Goal: Task Accomplishment & Management: Use online tool/utility

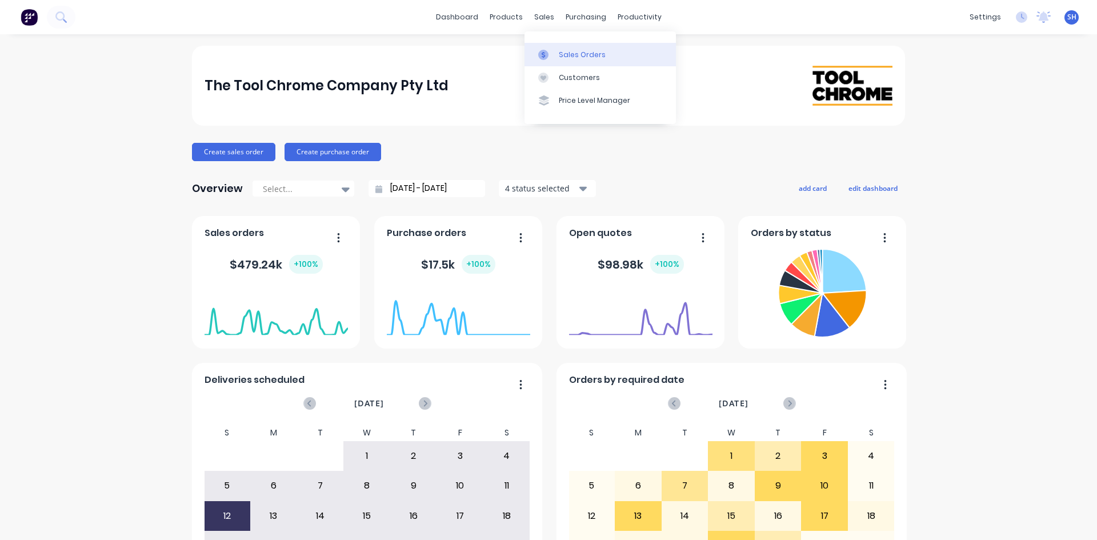
click at [573, 51] on div "Sales Orders" at bounding box center [582, 55] width 47 height 10
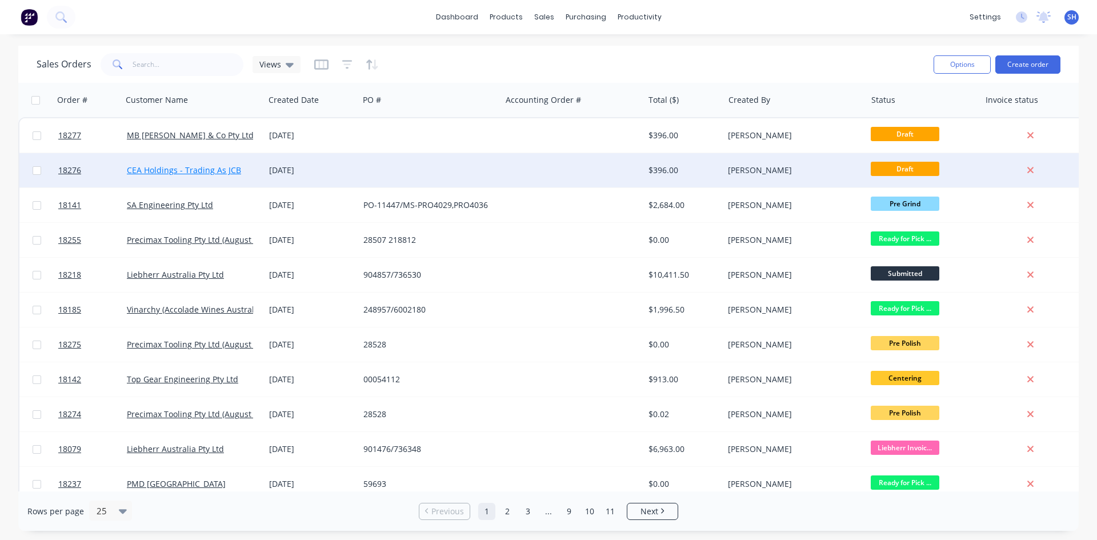
click at [153, 168] on link "CEA Holdings - Trading As JCB" at bounding box center [184, 170] width 114 height 11
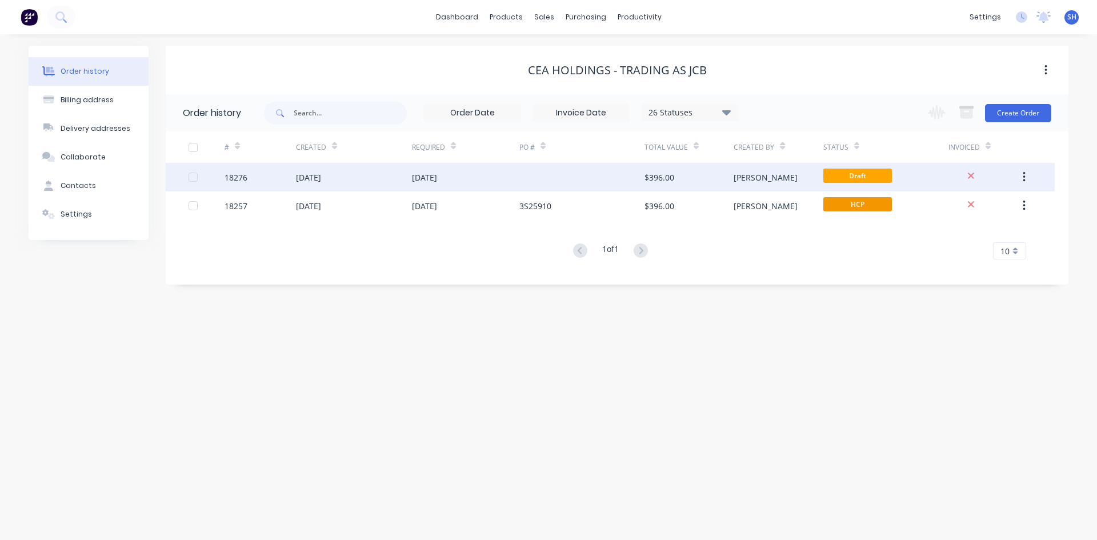
click at [1023, 174] on icon "button" at bounding box center [1024, 177] width 2 height 10
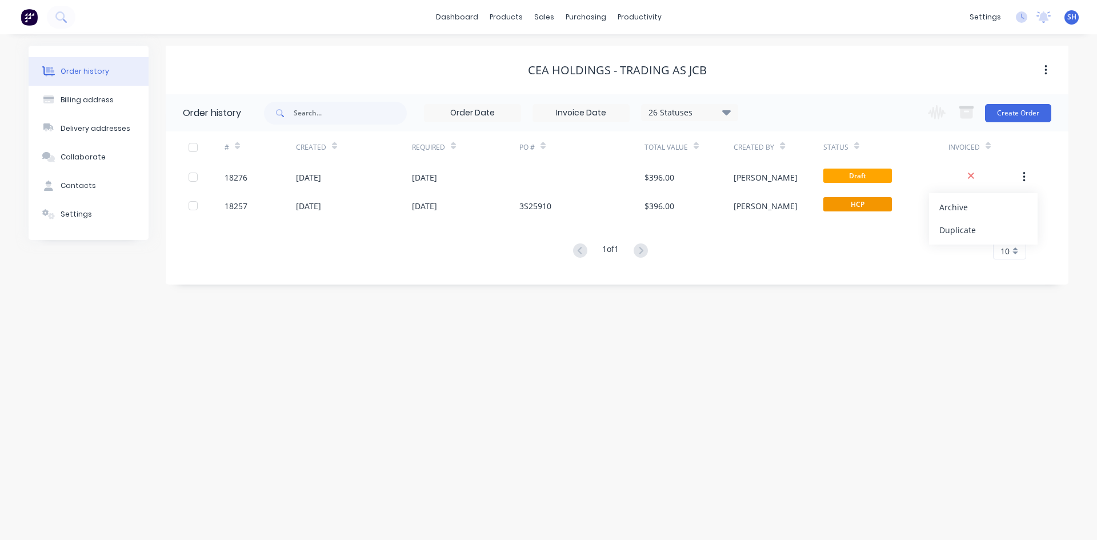
click at [949, 69] on div "CEA Holdings - Trading As JCB" at bounding box center [617, 70] width 903 height 14
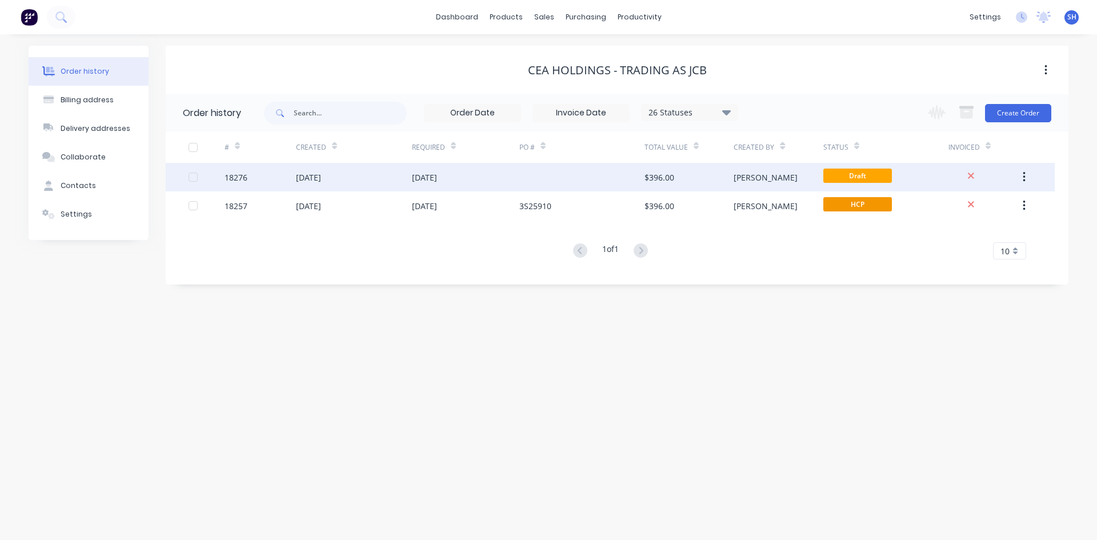
click at [191, 178] on div at bounding box center [193, 177] width 23 height 23
click at [1027, 173] on button "button" at bounding box center [1024, 177] width 27 height 21
click at [193, 178] on div at bounding box center [193, 177] width 23 height 23
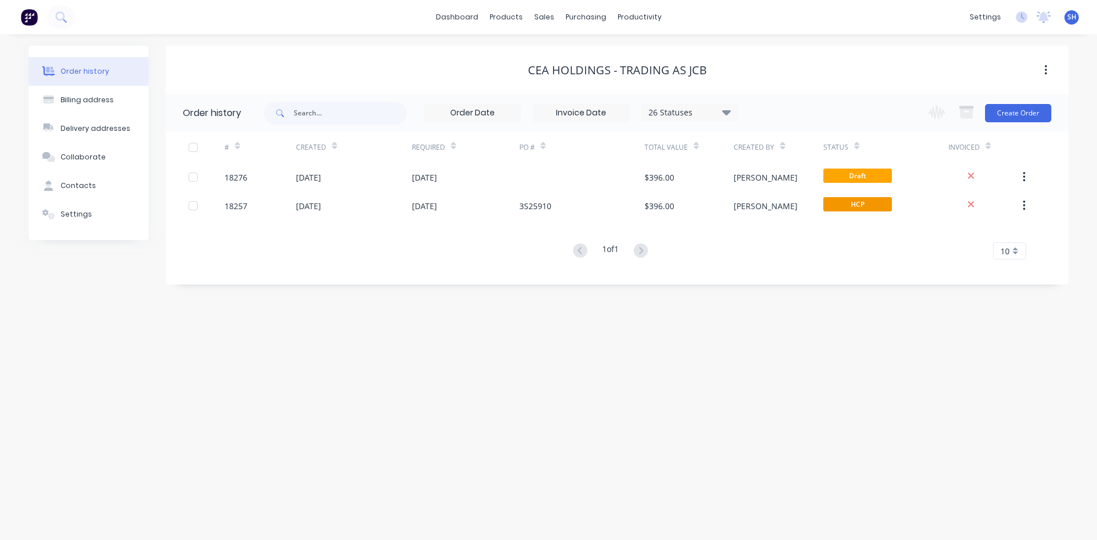
click at [298, 177] on div "[DATE]" at bounding box center [308, 177] width 25 height 12
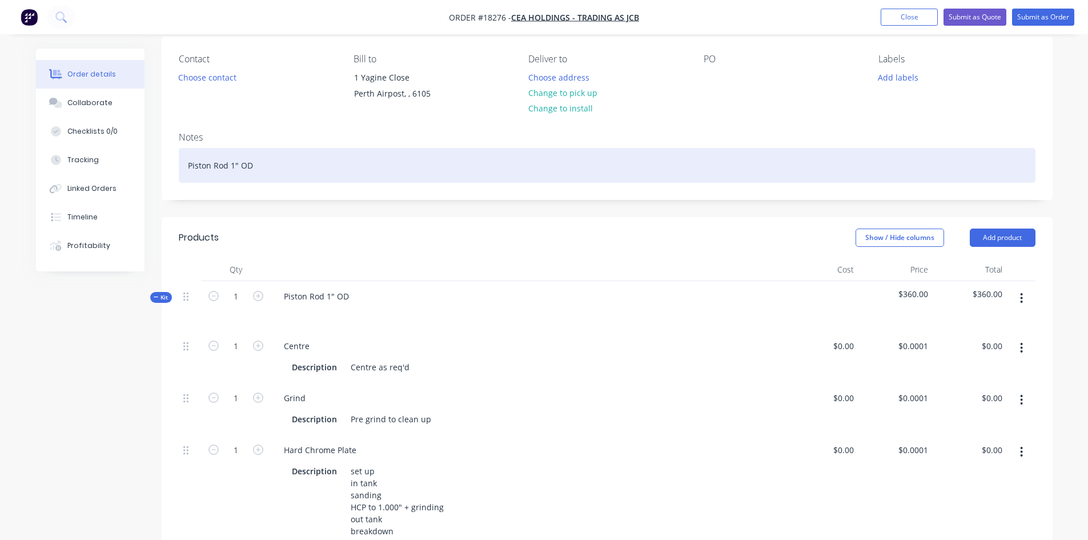
scroll to position [171, 0]
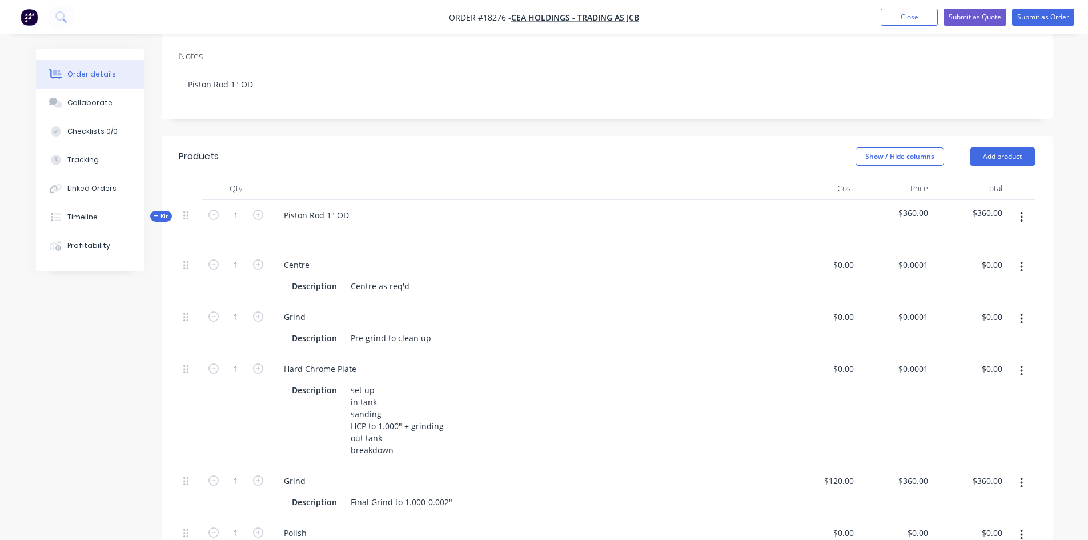
click at [1023, 211] on icon "button" at bounding box center [1021, 217] width 3 height 13
click at [957, 312] on div "Delete" at bounding box center [981, 315] width 88 height 17
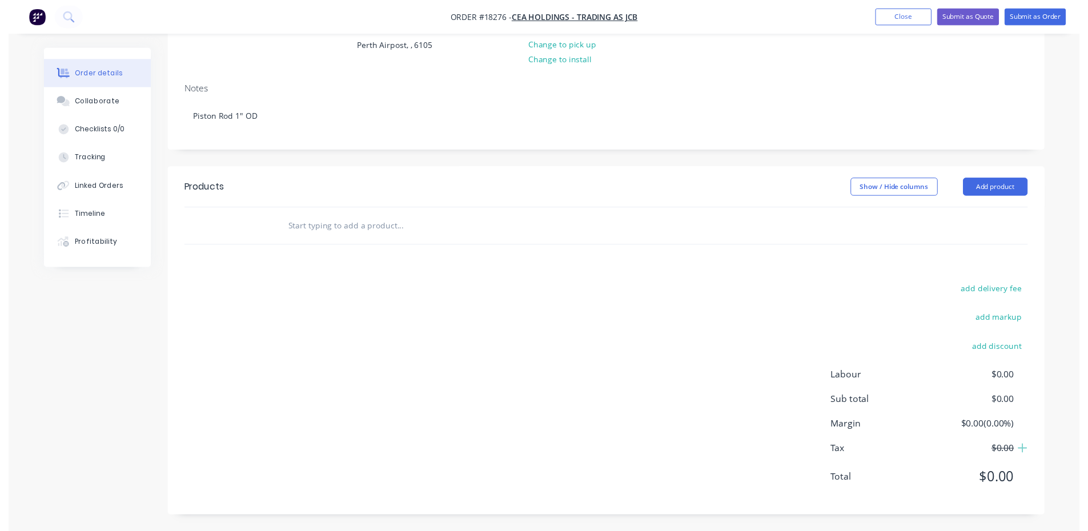
scroll to position [0, 0]
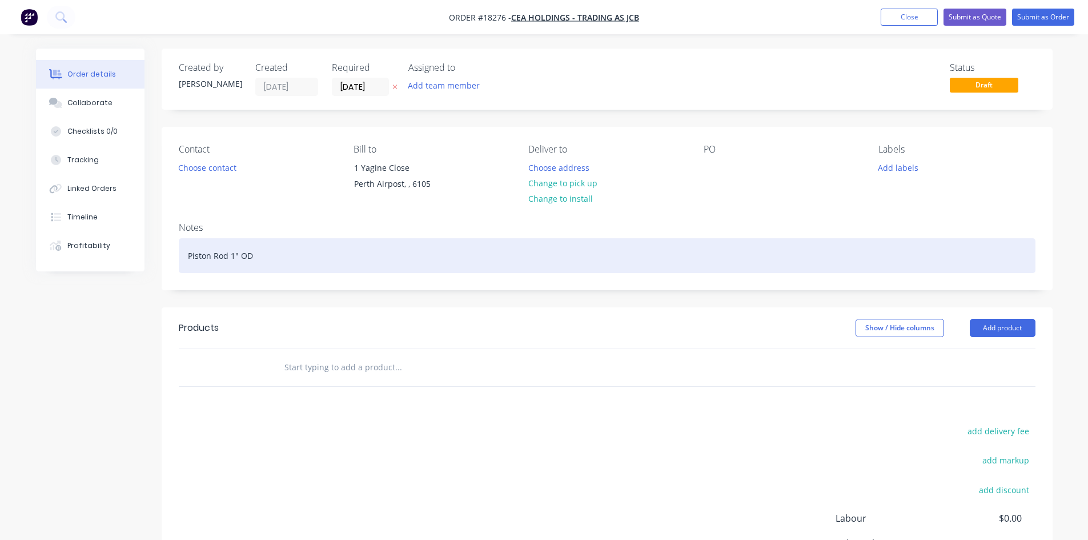
click at [243, 258] on div "Piston Rod 1" OD" at bounding box center [607, 255] width 857 height 35
click at [259, 254] on div "Piston Rod 1" OD" at bounding box center [607, 255] width 857 height 35
click at [261, 254] on div "To enrich screen reader interactions, please activate Accessibility in Grammarl…" at bounding box center [607, 255] width 857 height 35
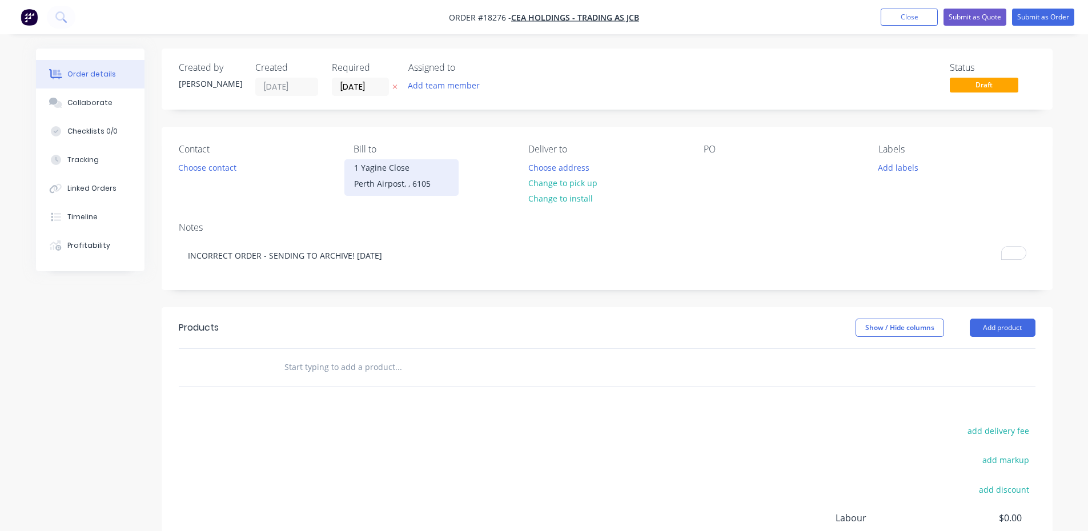
click at [394, 175] on div "1 Yagine Close" at bounding box center [401, 168] width 95 height 16
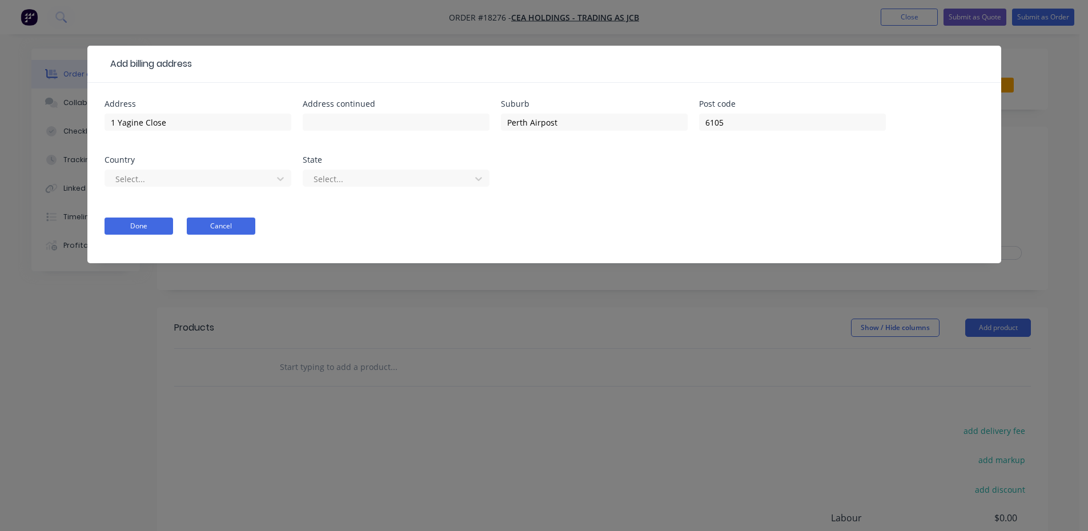
click at [213, 223] on button "Cancel" at bounding box center [221, 226] width 69 height 17
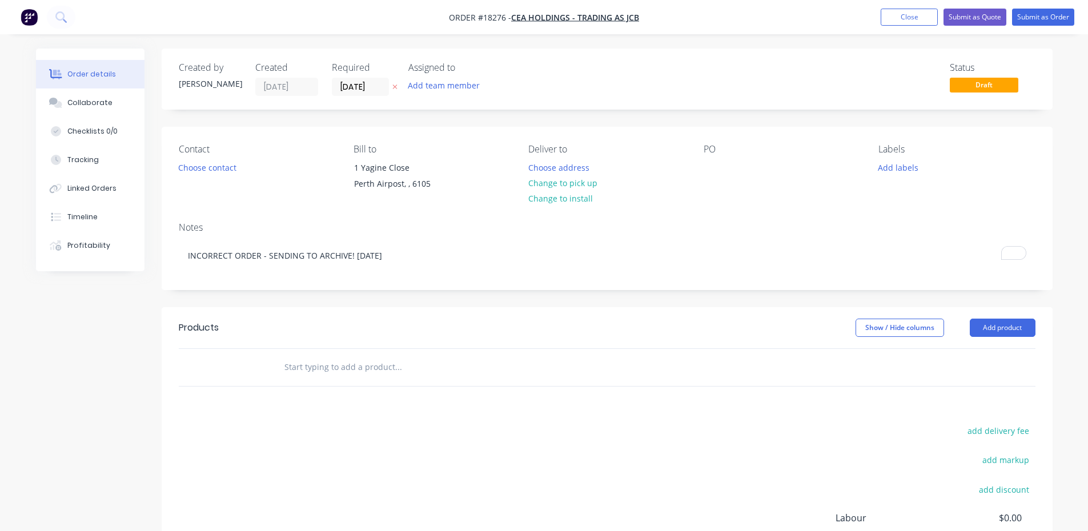
click at [1033, 7] on nav "Order #18276 - CEA Holdings - Trading As JCB Add product Close Submit as Quote …" at bounding box center [544, 17] width 1088 height 34
click at [1033, 13] on button "Submit as Order" at bounding box center [1043, 17] width 62 height 17
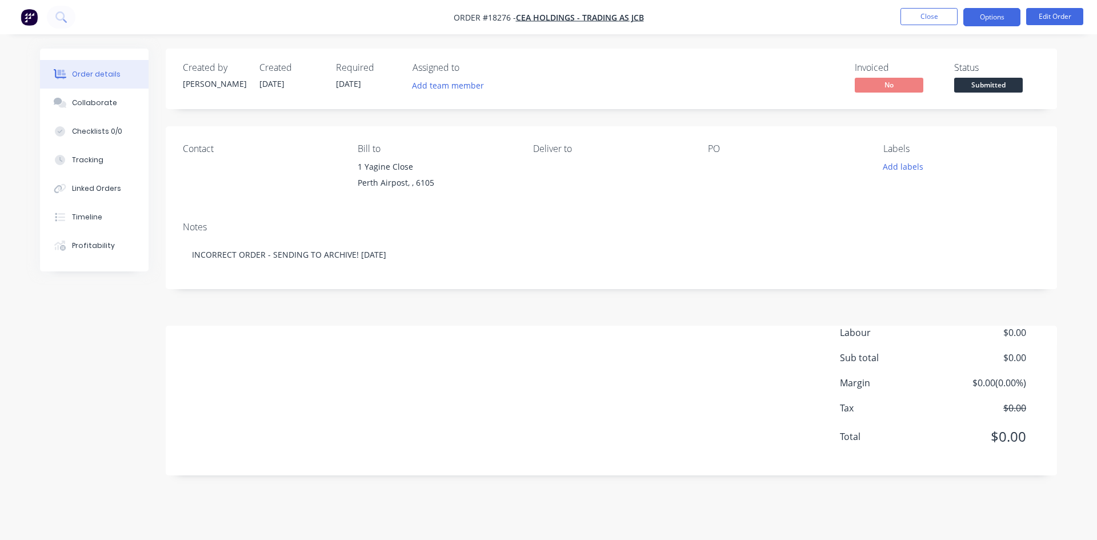
click at [996, 13] on button "Options" at bounding box center [991, 17] width 57 height 18
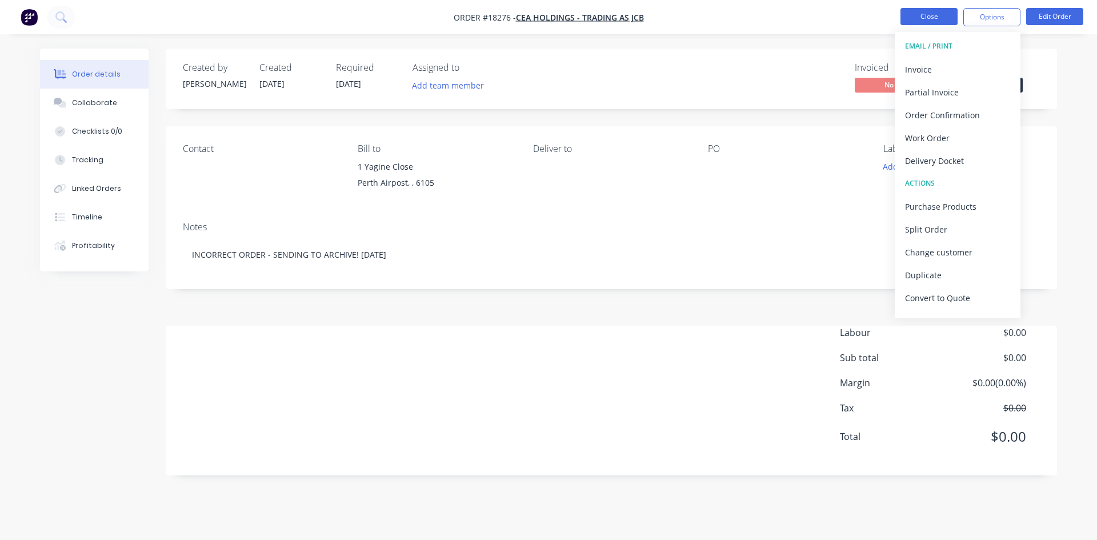
click at [929, 15] on button "Close" at bounding box center [928, 16] width 57 height 17
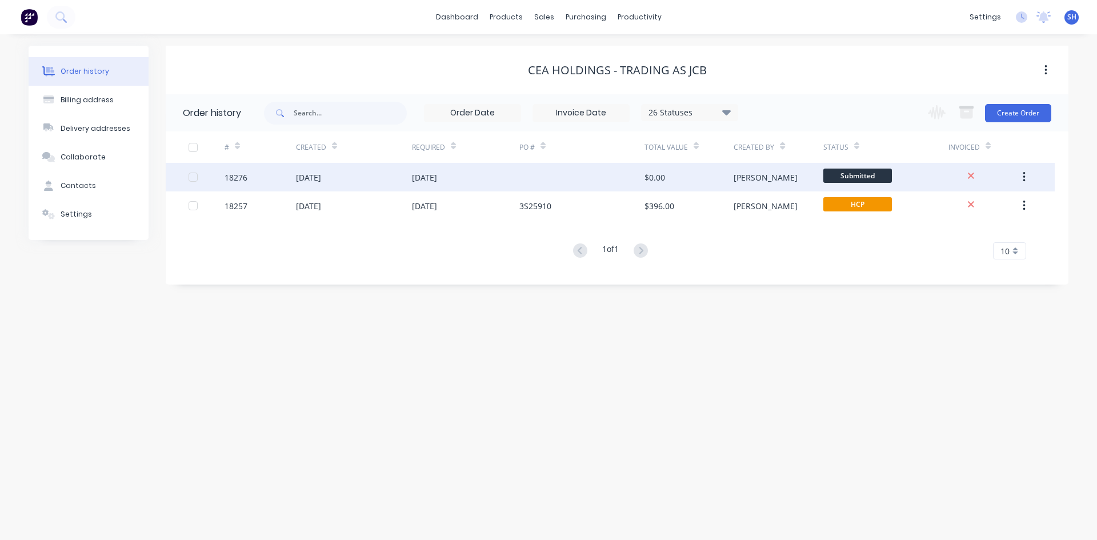
click at [1021, 174] on button "button" at bounding box center [1024, 177] width 27 height 21
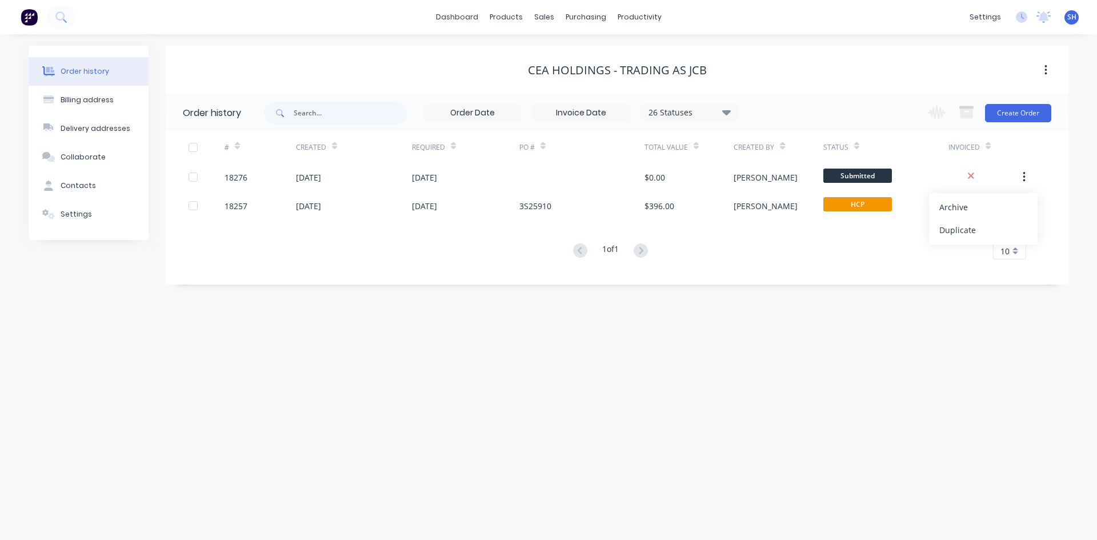
click at [965, 203] on div "Archive" at bounding box center [983, 207] width 88 height 17
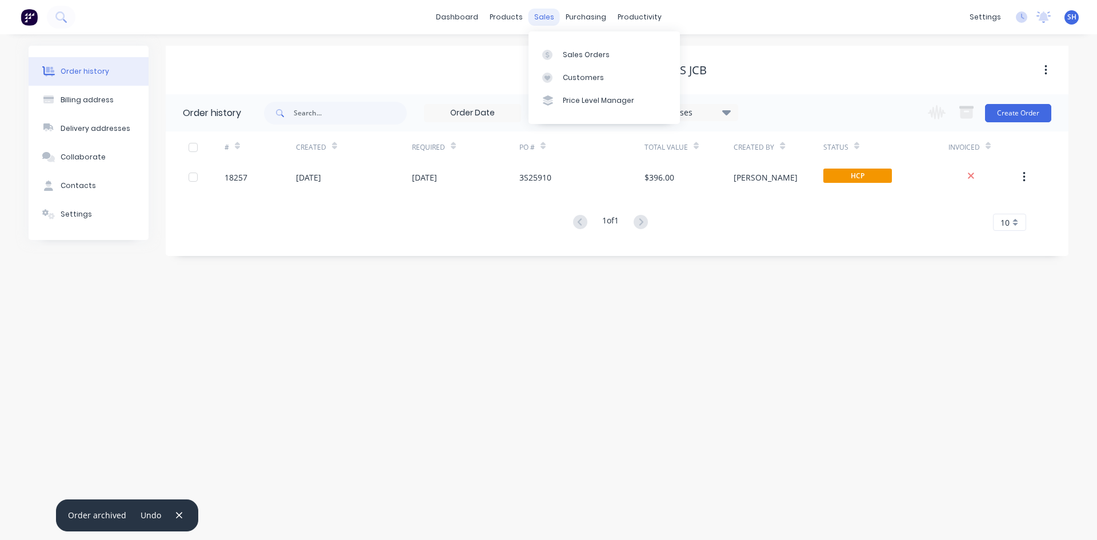
click at [543, 16] on div "sales" at bounding box center [543, 17] width 31 height 17
click at [546, 18] on div "sales" at bounding box center [543, 17] width 31 height 17
click at [578, 53] on div "Sales Orders" at bounding box center [586, 55] width 47 height 10
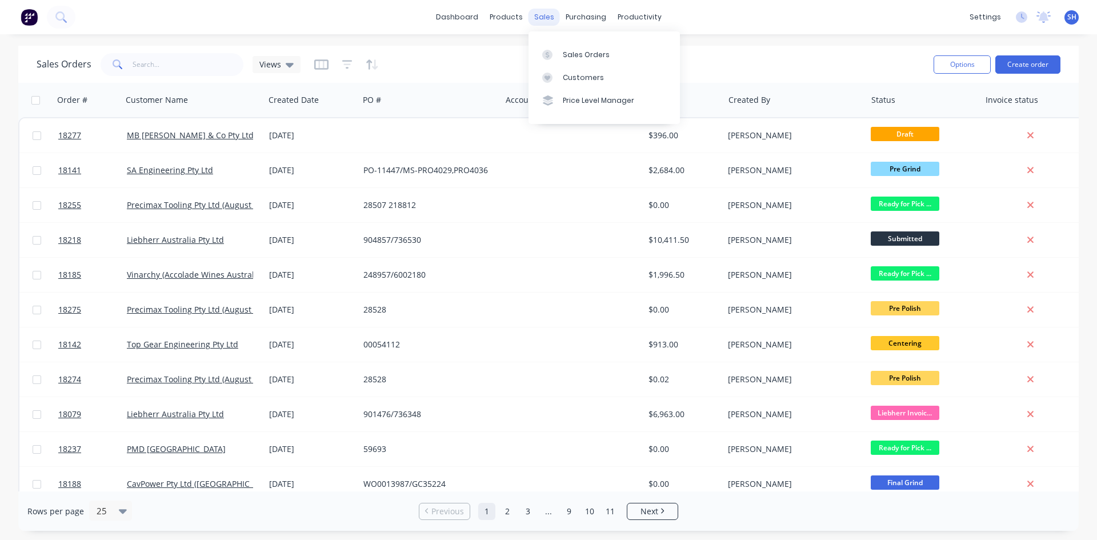
click at [538, 18] on div "sales" at bounding box center [543, 17] width 31 height 17
click at [573, 77] on div "Customers" at bounding box center [583, 78] width 41 height 10
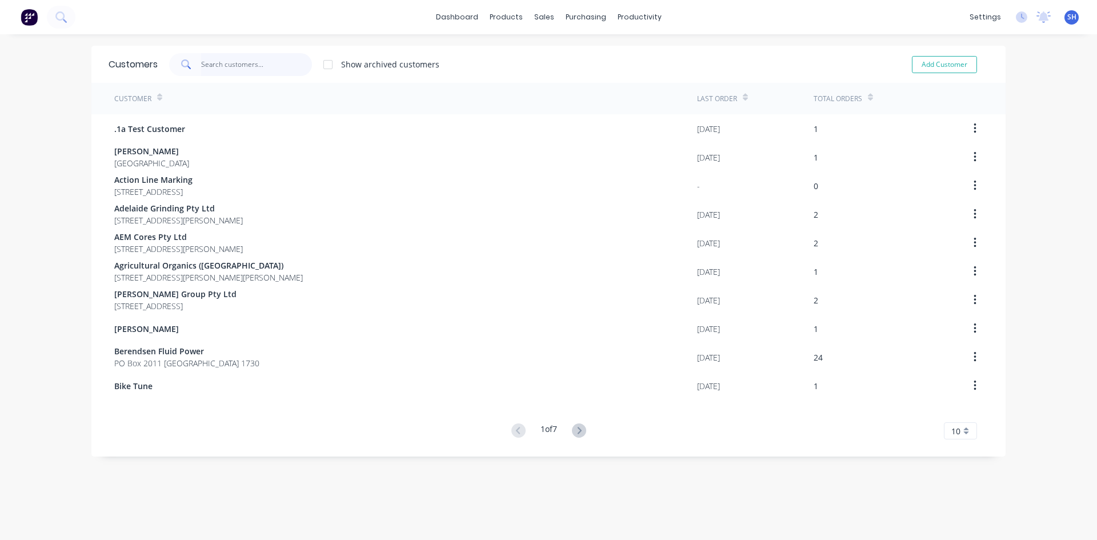
click at [260, 62] on input "text" at bounding box center [256, 64] width 111 height 23
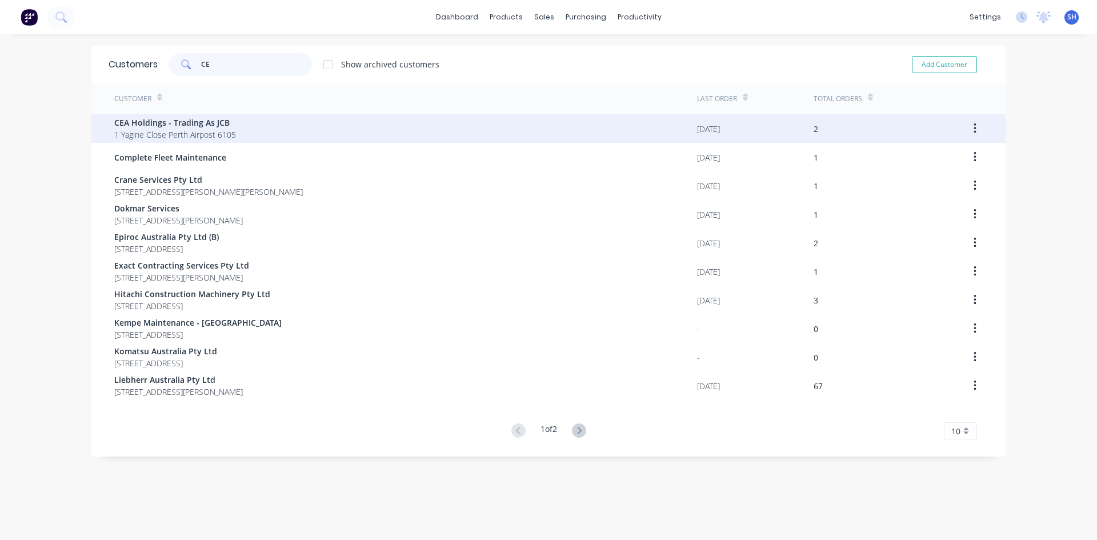
type input "CE"
click at [973, 127] on icon "button" at bounding box center [974, 128] width 3 height 13
click at [813, 125] on div "2" at bounding box center [815, 129] width 5 height 12
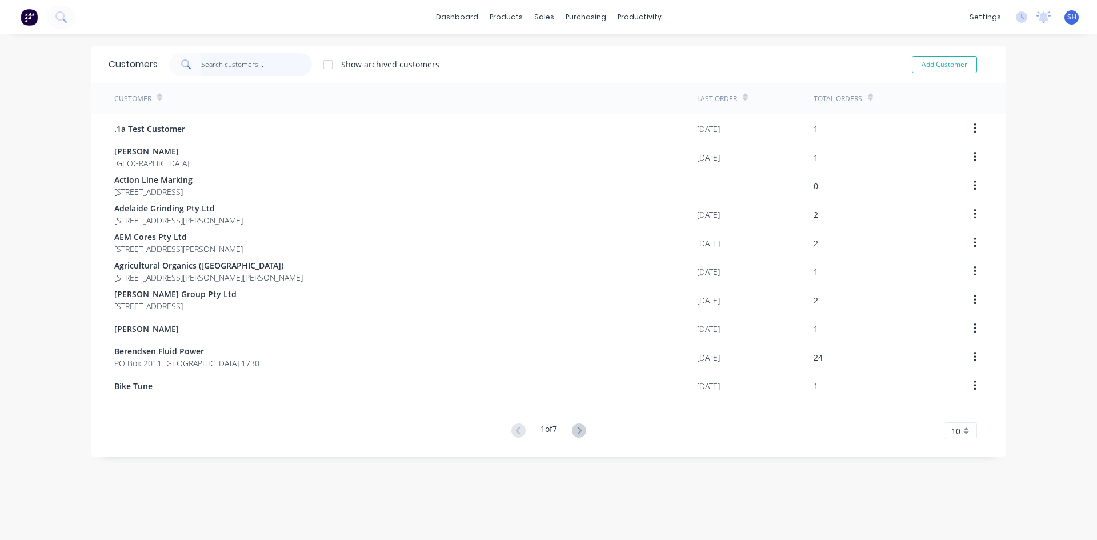
click at [233, 64] on input "text" at bounding box center [256, 64] width 111 height 23
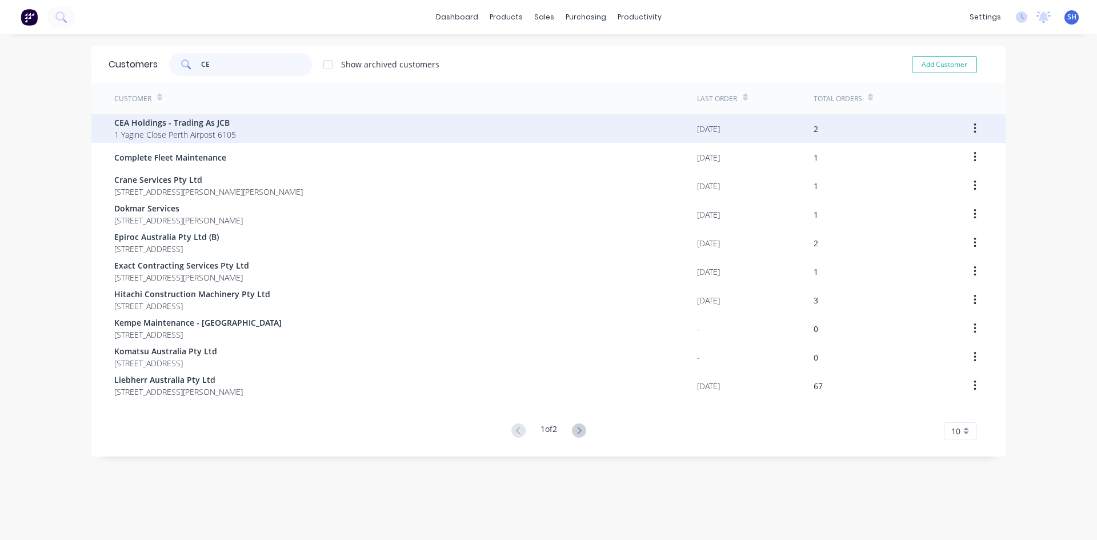
type input "CE"
click at [973, 128] on icon "button" at bounding box center [974, 128] width 2 height 10
click at [193, 137] on span "1 Yagine Close Perth Airpost 6105" at bounding box center [175, 135] width 122 height 12
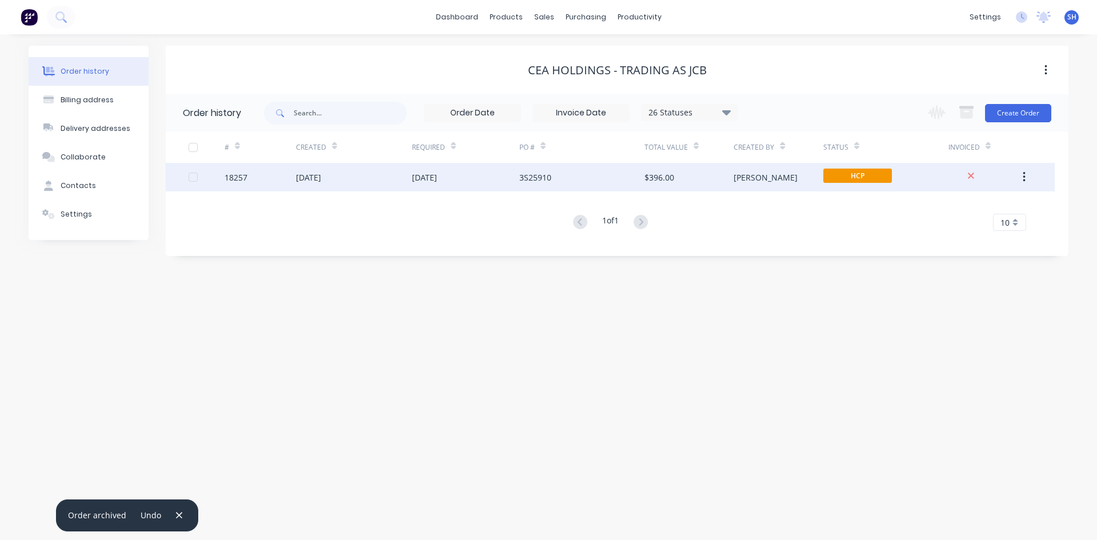
click at [1030, 176] on button "button" at bounding box center [1024, 177] width 27 height 21
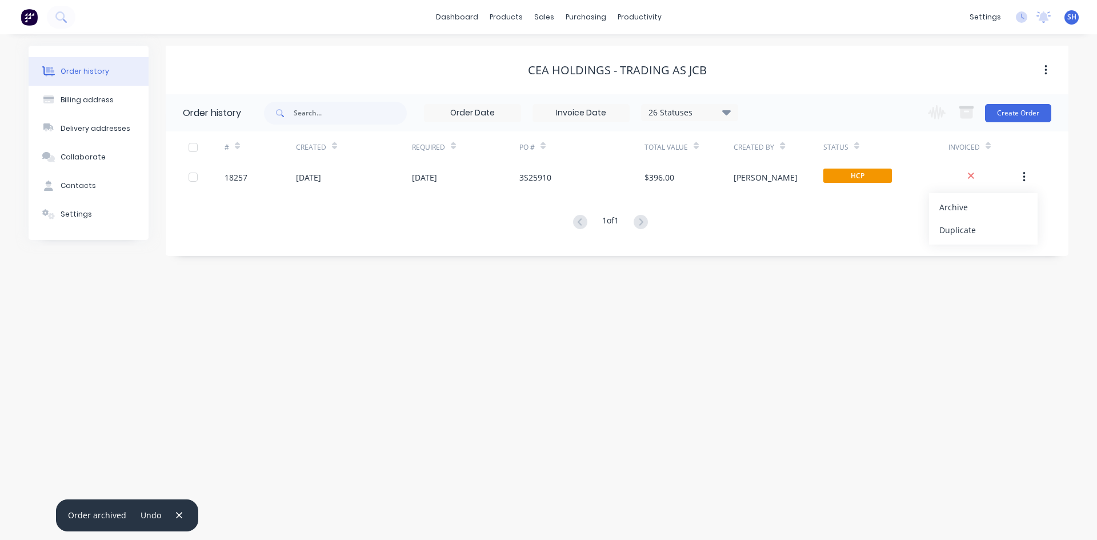
click at [915, 86] on div "CEA Holdings - Trading As JCB" at bounding box center [617, 70] width 903 height 49
click at [1051, 68] on button "button" at bounding box center [1045, 70] width 27 height 21
click at [963, 63] on div "CEA Holdings - Trading As JCB" at bounding box center [617, 70] width 903 height 14
click at [555, 53] on div at bounding box center [550, 55] width 17 height 10
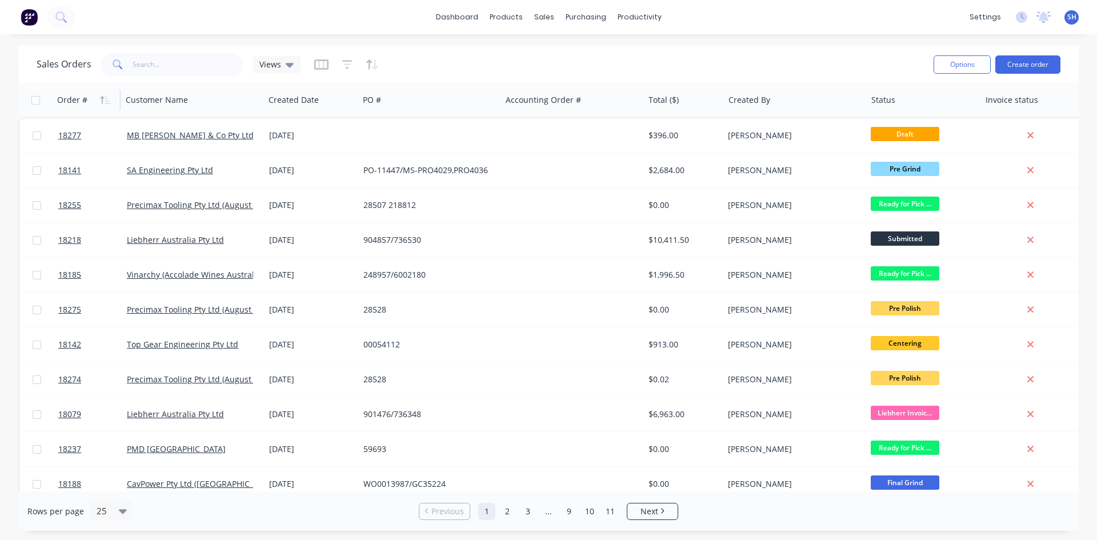
click at [69, 97] on div "Order #" at bounding box center [72, 99] width 30 height 11
click at [66, 99] on div "Order #" at bounding box center [72, 99] width 30 height 11
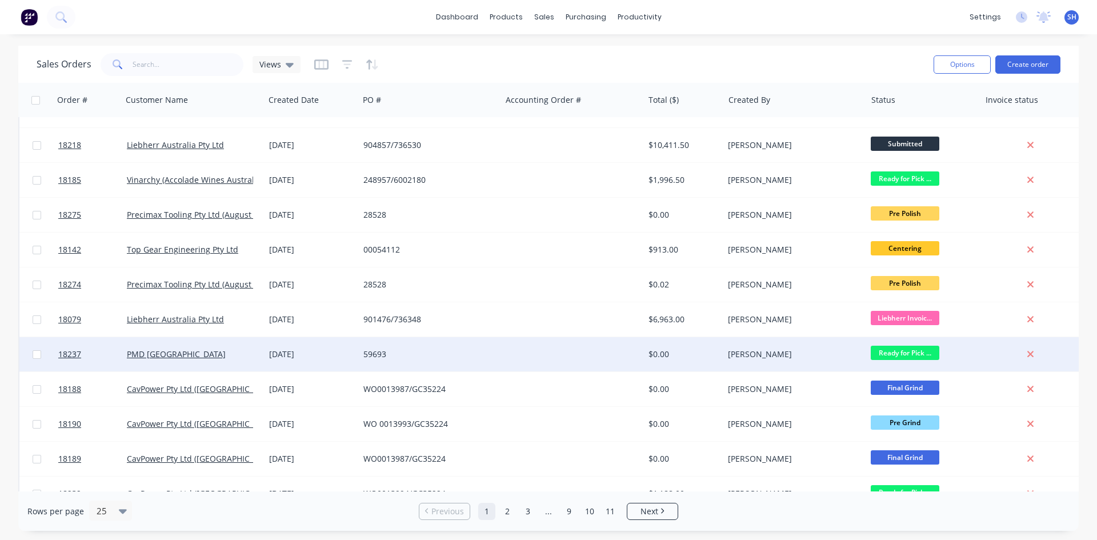
scroll to position [114, 0]
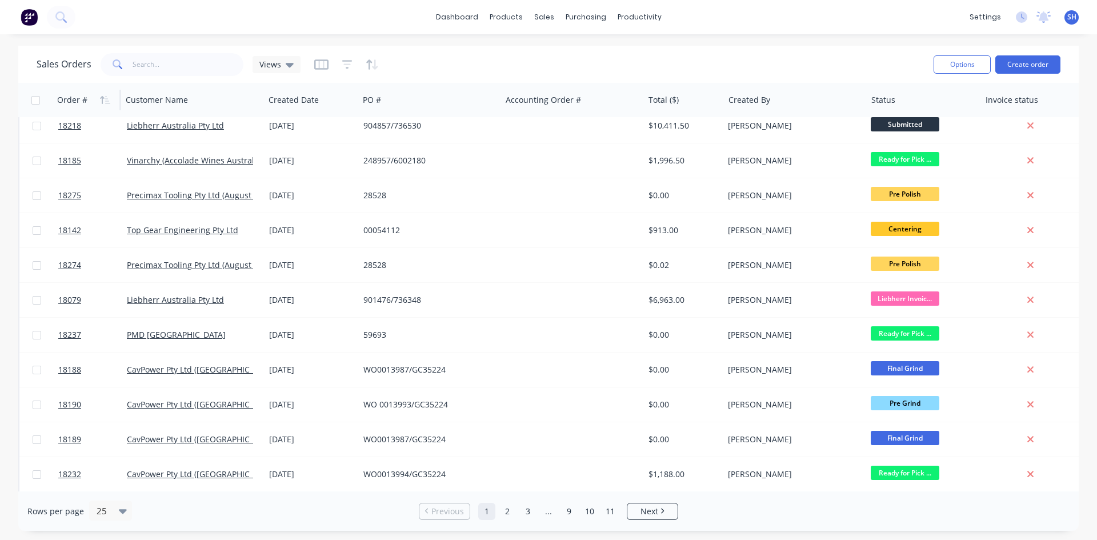
click at [70, 97] on div "Order #" at bounding box center [72, 99] width 30 height 11
click at [102, 98] on icon "button" at bounding box center [102, 100] width 4 height 8
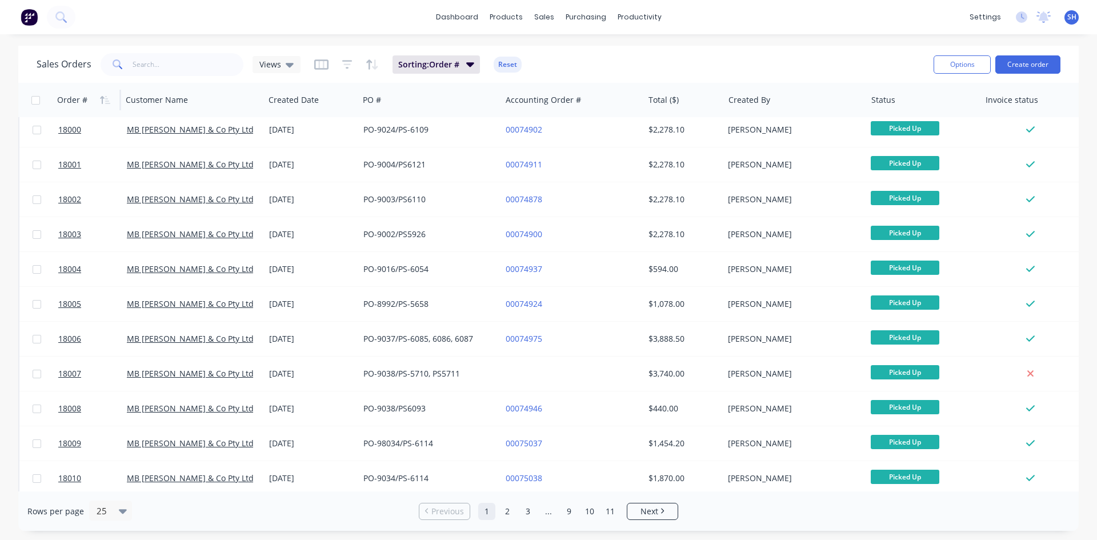
scroll to position [0, 0]
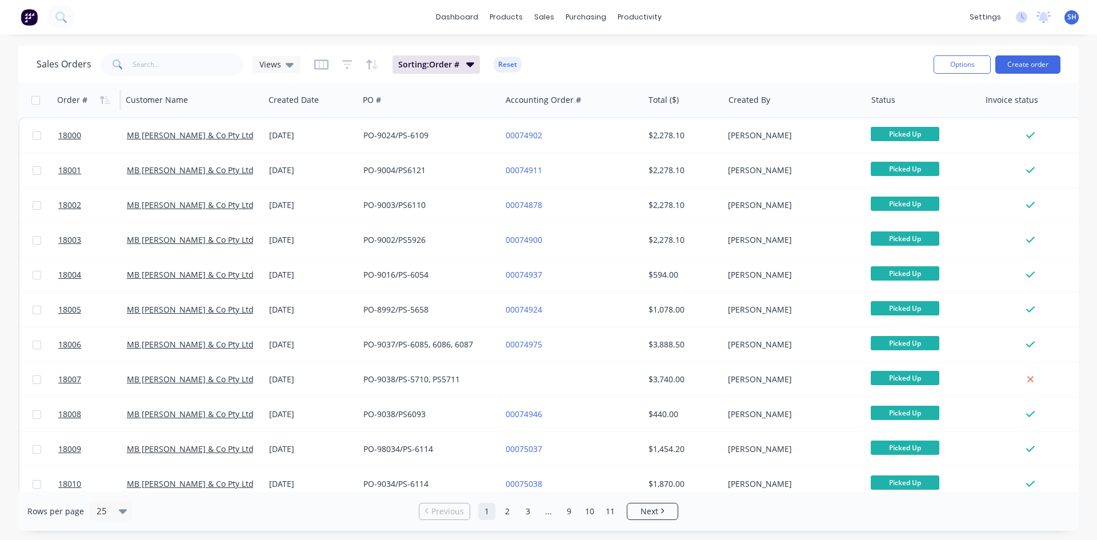
click at [102, 98] on icon "button" at bounding box center [102, 100] width 4 height 8
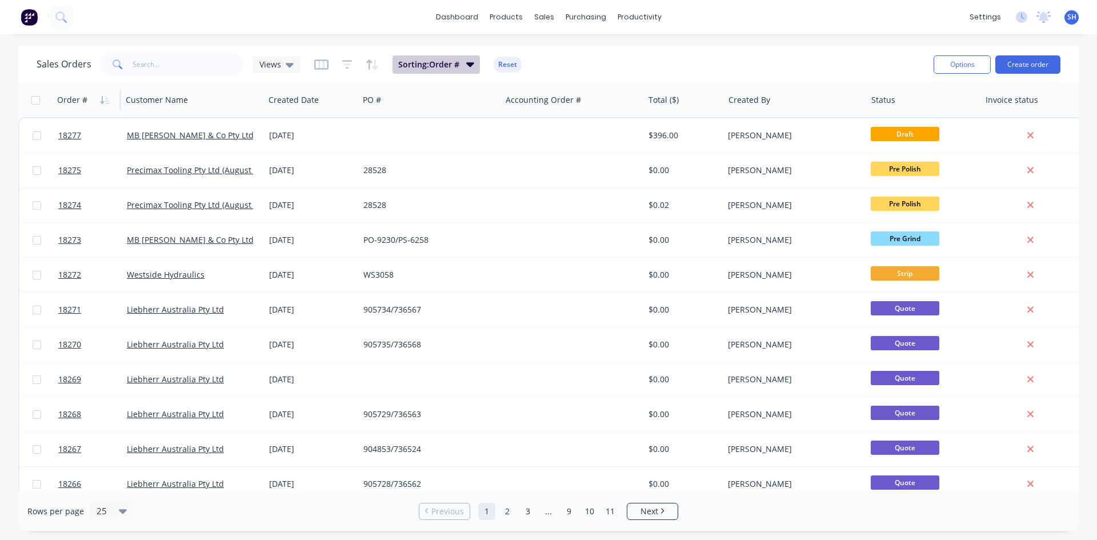
click at [470, 62] on icon "button" at bounding box center [470, 64] width 8 height 13
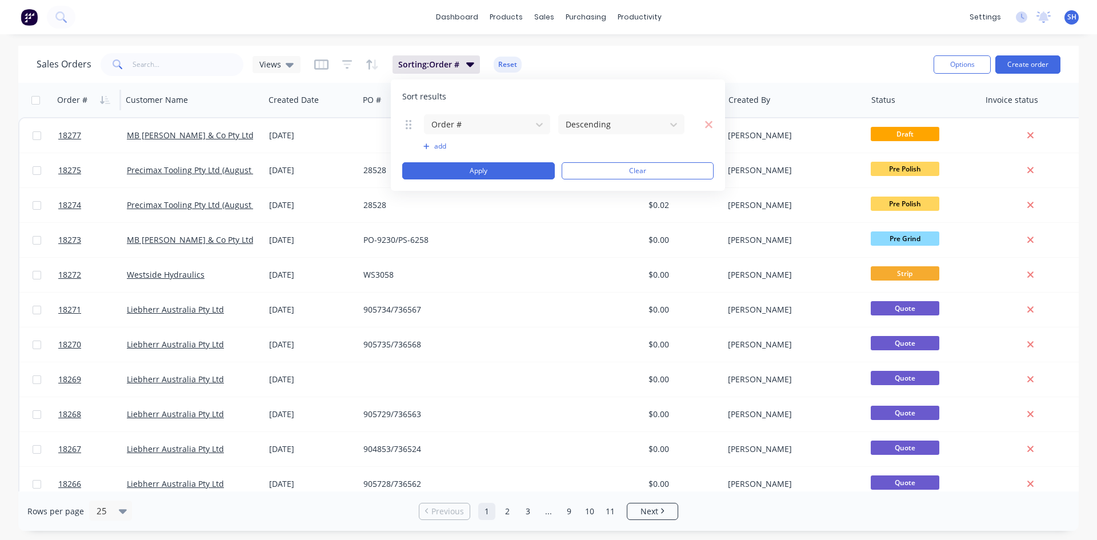
click at [827, 57] on div "Sales Orders Views Sorting: Order # Reset" at bounding box center [481, 64] width 888 height 28
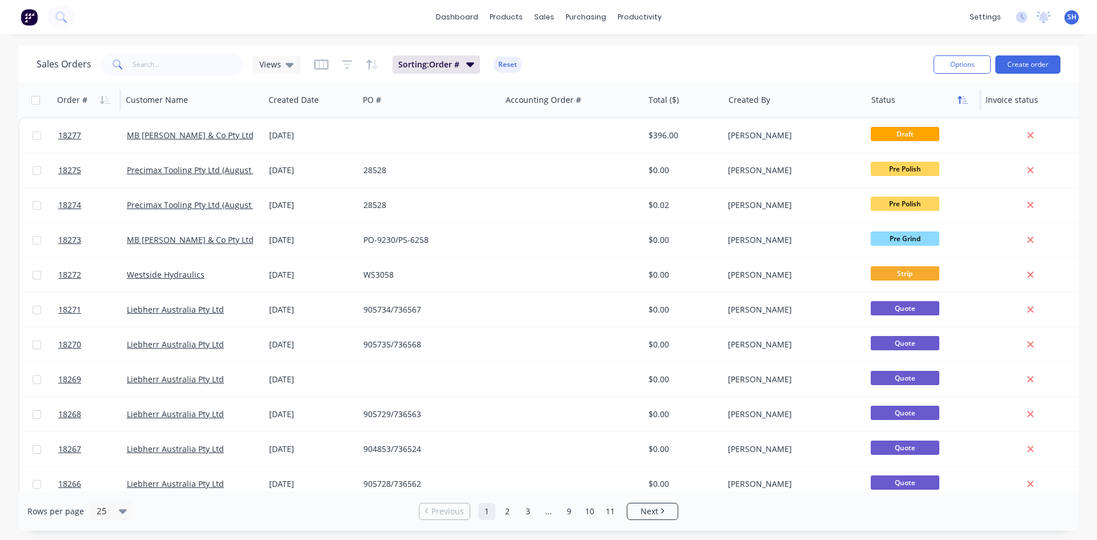
click at [965, 101] on icon "button" at bounding box center [965, 100] width 5 height 8
click at [1005, 107] on div at bounding box center [1031, 100] width 92 height 23
click at [879, 105] on div at bounding box center [921, 100] width 100 height 23
click at [961, 102] on icon "button" at bounding box center [962, 99] width 10 height 9
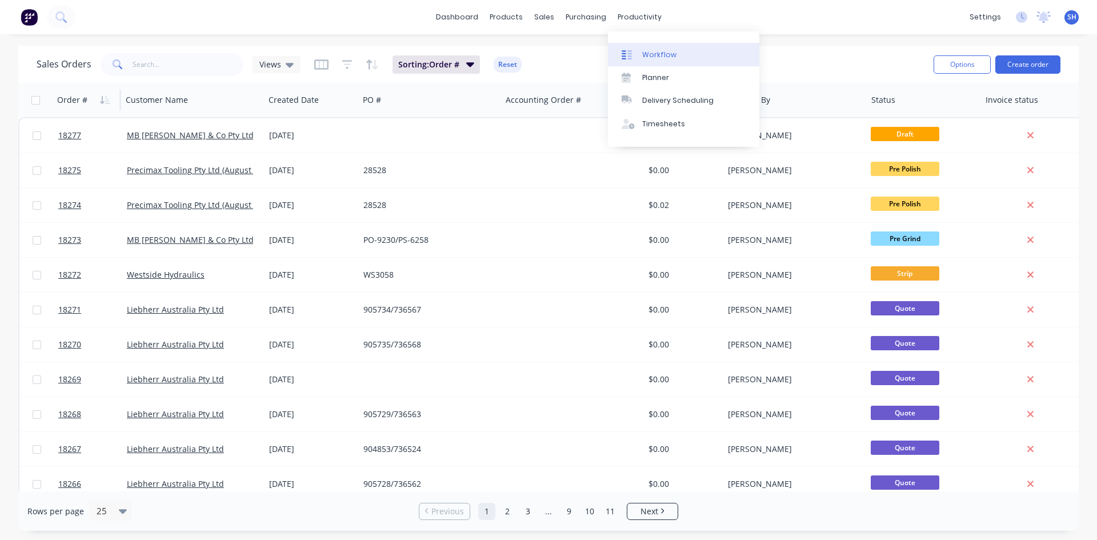
click at [658, 54] on div "Workflow" at bounding box center [659, 55] width 34 height 10
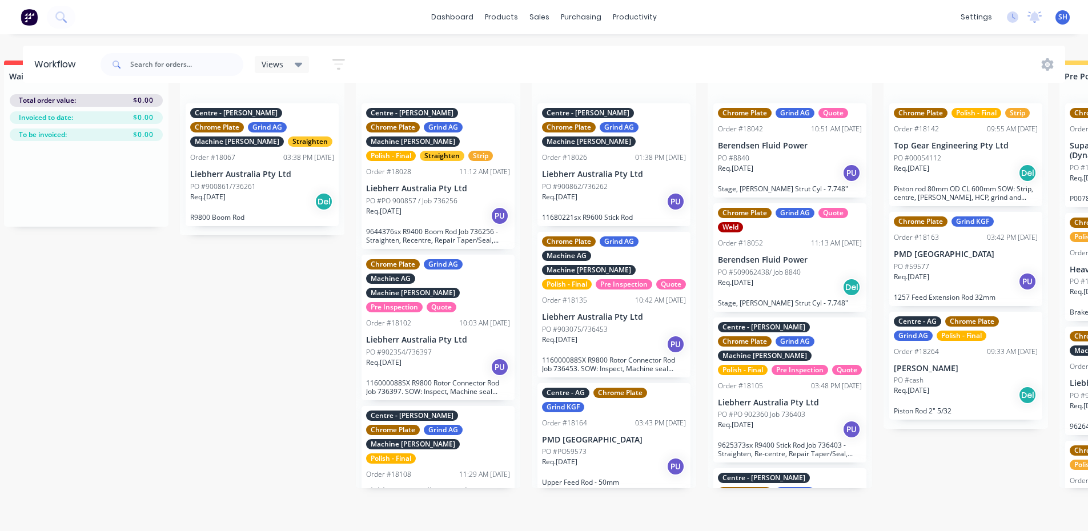
scroll to position [45, 0]
